Goal: Download file/media

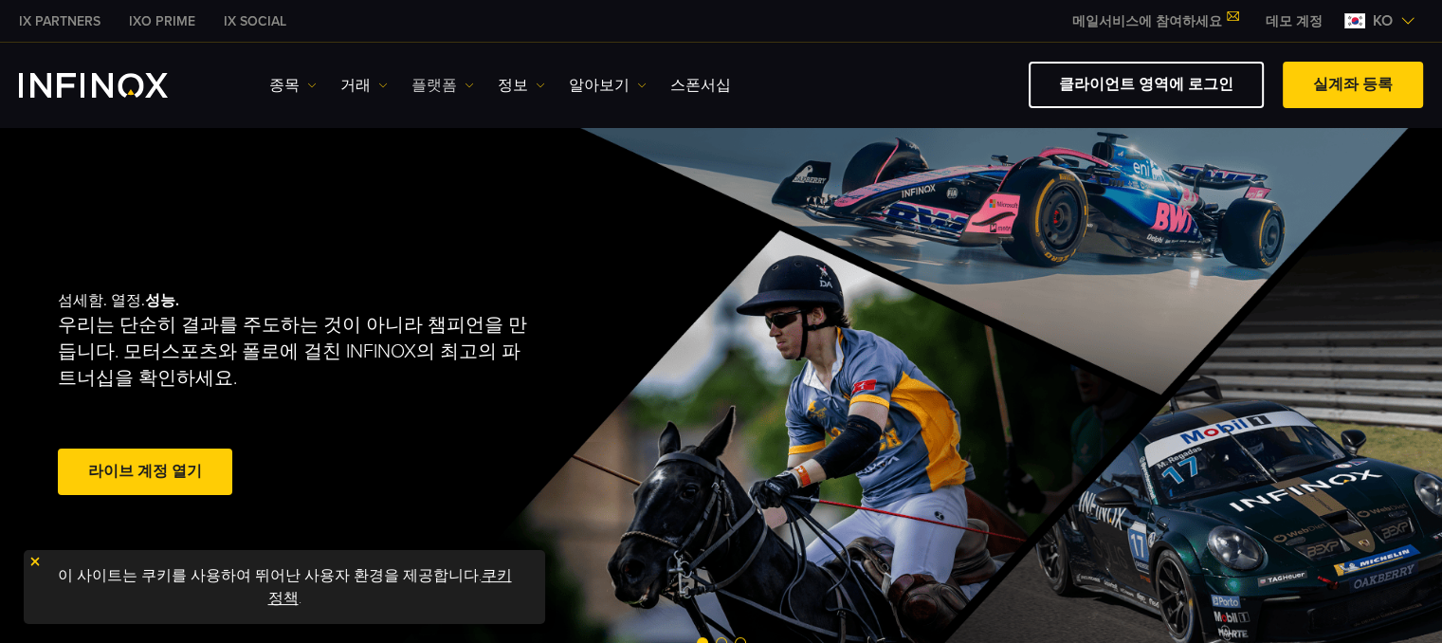
click at [454, 84] on link "플랫폼" at bounding box center [442, 85] width 63 height 23
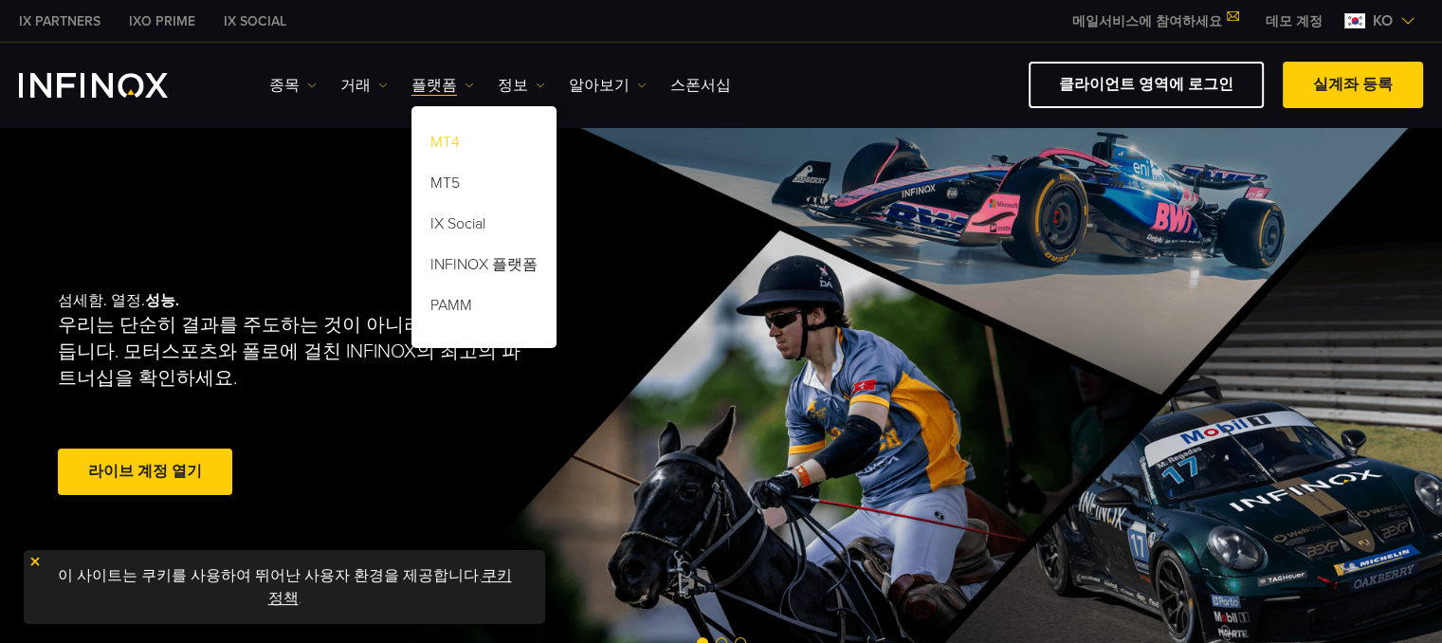
click at [440, 145] on link "MT4" at bounding box center [483, 145] width 145 height 41
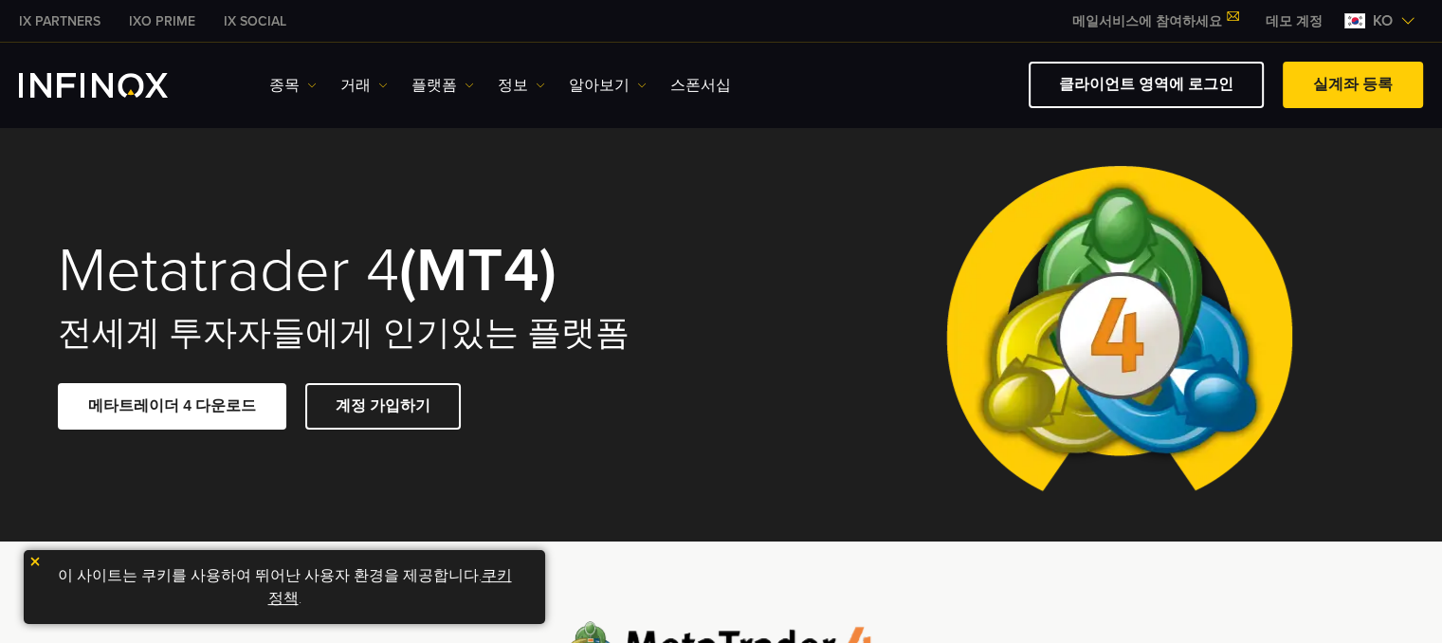
click at [1353, 242] on div at bounding box center [1119, 333] width 531 height 415
click at [176, 414] on link "메타트레이더 4 다운로드" at bounding box center [172, 406] width 228 height 46
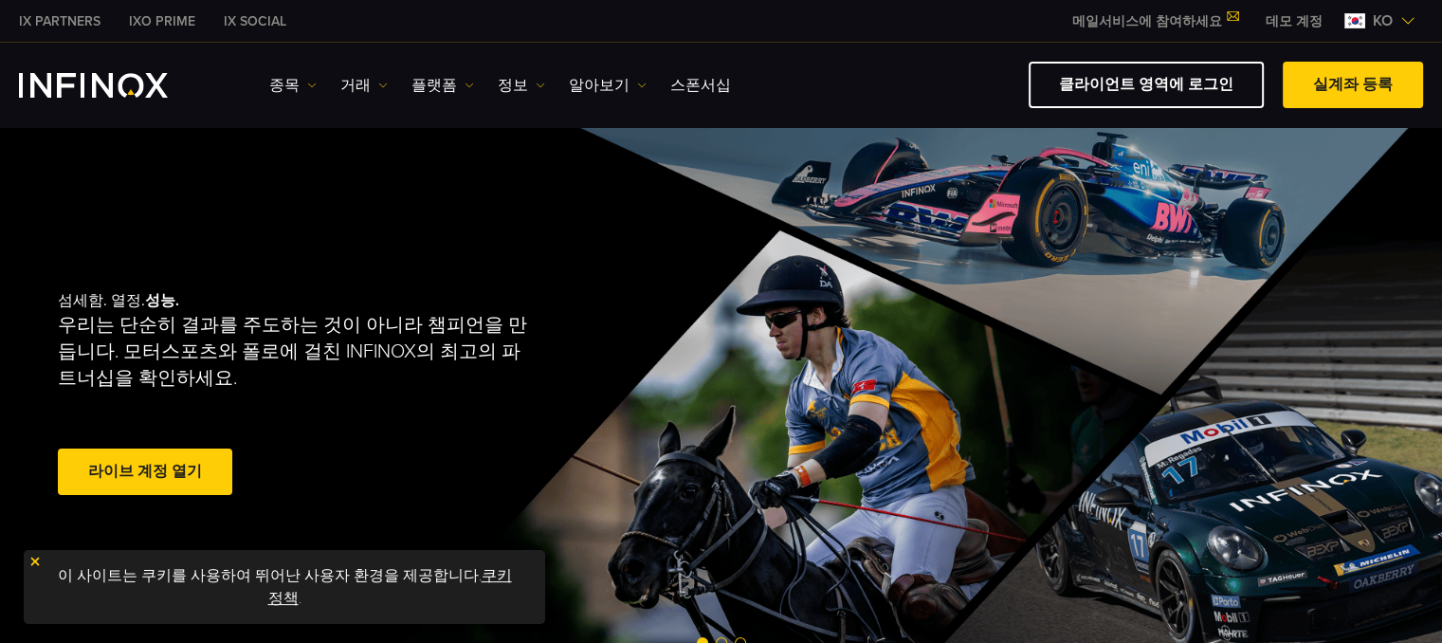
click at [432, 89] on link "플랫폼" at bounding box center [442, 85] width 63 height 23
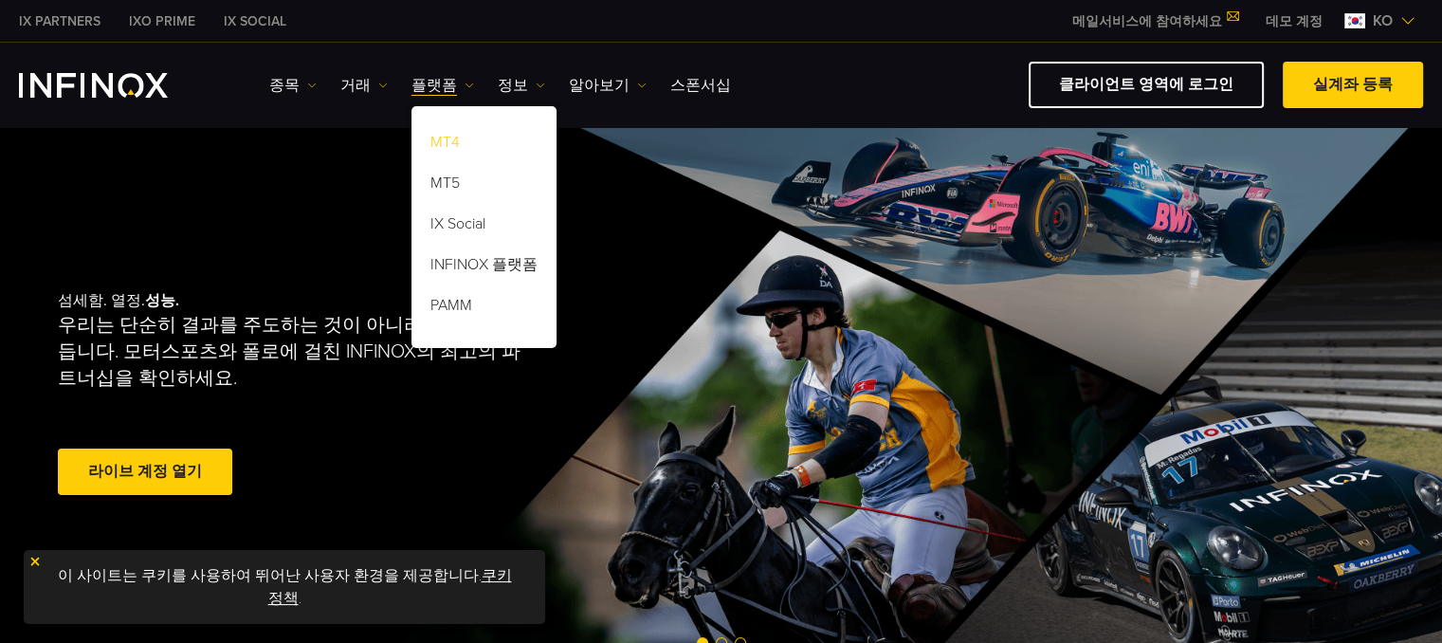
click at [436, 141] on link "MT4" at bounding box center [483, 145] width 145 height 41
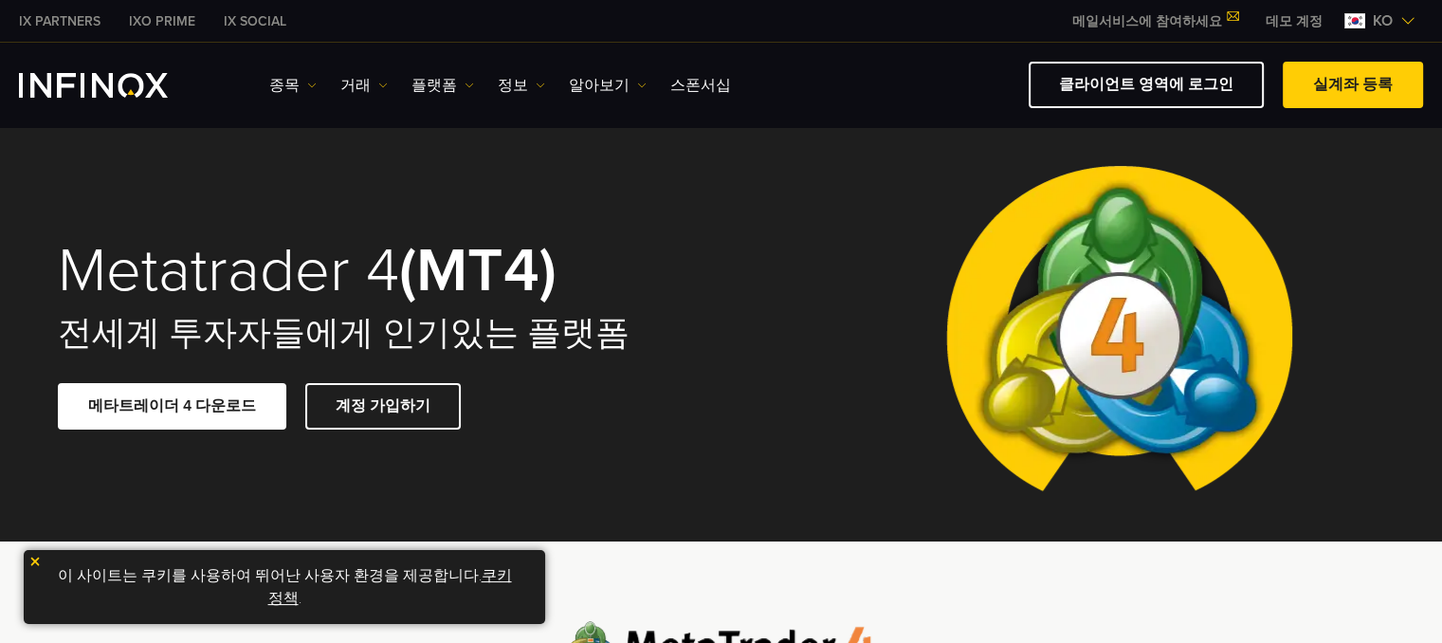
click at [250, 409] on link "메타트레이더 4 다운로드" at bounding box center [172, 406] width 228 height 46
